Goal: Task Accomplishment & Management: Use online tool/utility

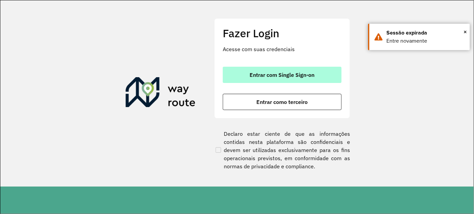
click at [294, 77] on span "Entrar com Single Sign-on" at bounding box center [282, 74] width 65 height 5
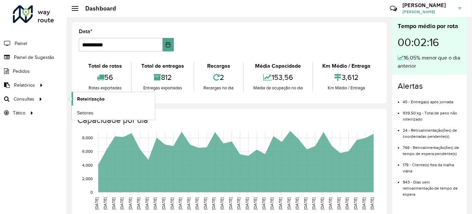
click at [84, 98] on span "Roteirização" at bounding box center [90, 99] width 27 height 7
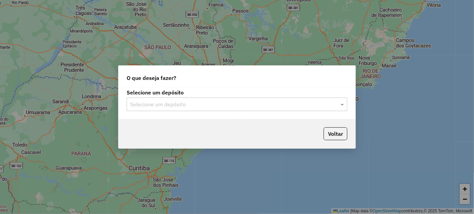
click at [153, 105] on input "text" at bounding box center [230, 105] width 200 height 8
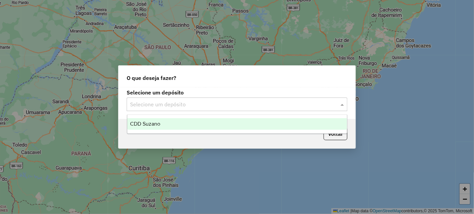
click at [148, 120] on div "CDD Suzano" at bounding box center [237, 124] width 220 height 12
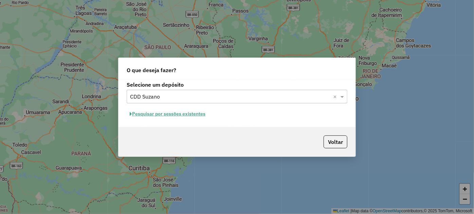
click at [155, 112] on button "Pesquisar por sessões existentes" at bounding box center [168, 114] width 82 height 11
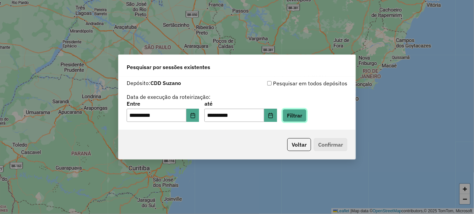
click at [306, 116] on button "Filtrar" at bounding box center [294, 115] width 24 height 13
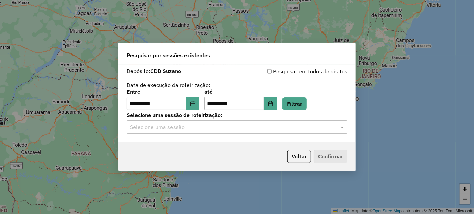
click at [214, 127] on input "text" at bounding box center [230, 128] width 200 height 8
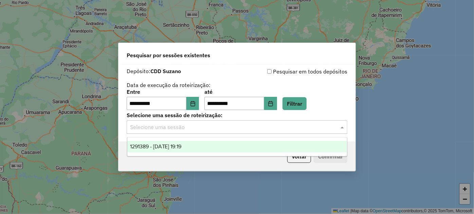
click at [204, 147] on div "1291389 - 09/10/2025 19:19" at bounding box center [237, 147] width 220 height 12
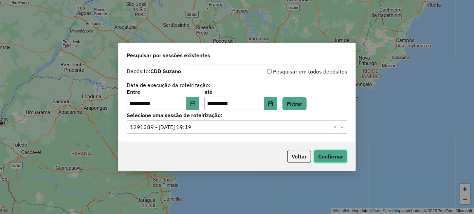
click at [335, 159] on button "Confirmar" at bounding box center [331, 156] width 34 height 13
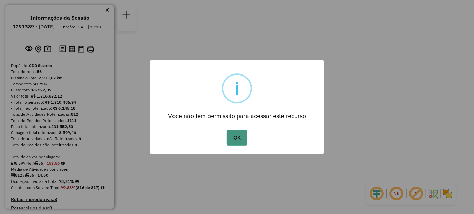
click at [237, 133] on button "OK" at bounding box center [237, 138] width 20 height 16
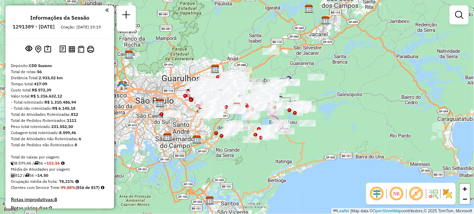
scroll to position [2432, 0]
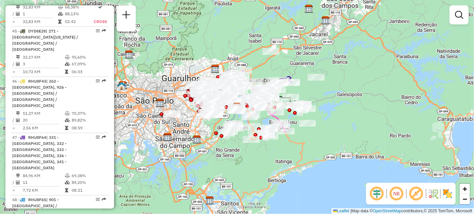
select select "**********"
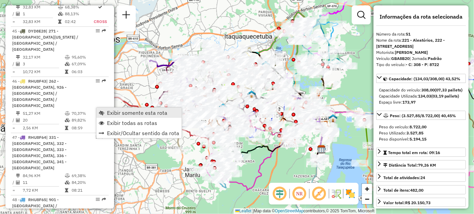
click at [100, 112] on span "Exibir somente esta rota" at bounding box center [101, 112] width 5 height 5
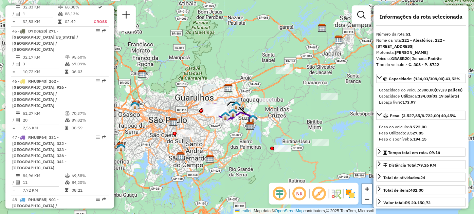
drag, startPoint x: 182, startPoint y: 131, endPoint x: 223, endPoint y: 135, distance: 41.6
click at [223, 135] on div "Janela de atendimento Grade de atendimento Capacidade Transportadoras Veículos …" at bounding box center [237, 107] width 474 height 214
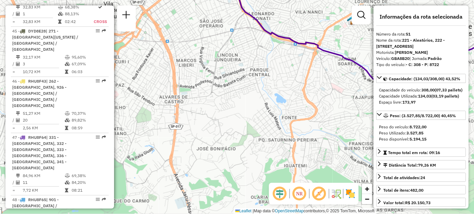
drag, startPoint x: 208, startPoint y: 91, endPoint x: 231, endPoint y: 151, distance: 64.7
click at [228, 153] on div "Janela de atendimento Grade de atendimento Capacidade Transportadoras Veículos …" at bounding box center [237, 107] width 474 height 214
